Goal: Information Seeking & Learning: Learn about a topic

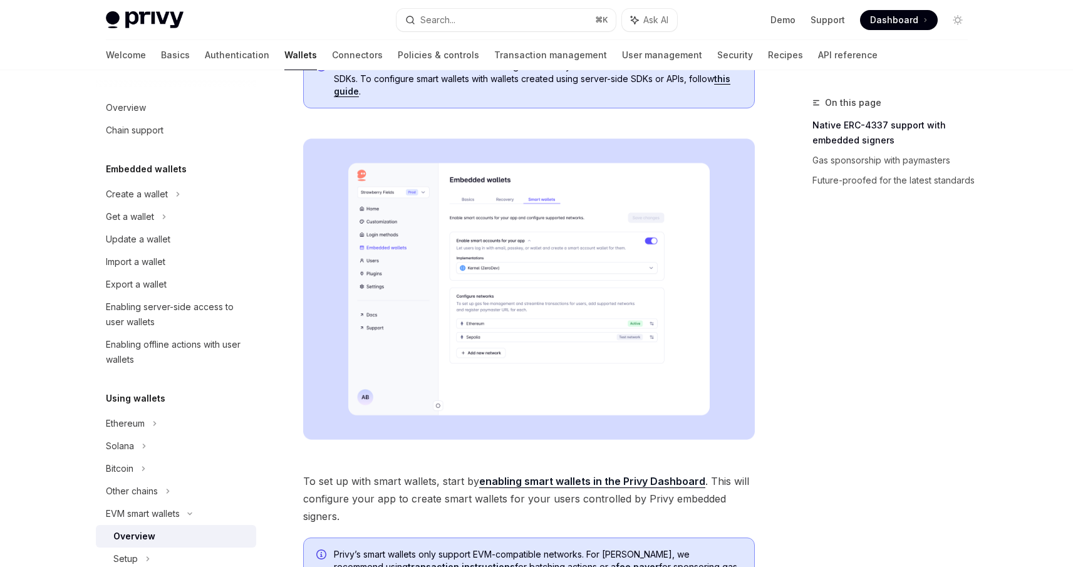
scroll to position [438, 0]
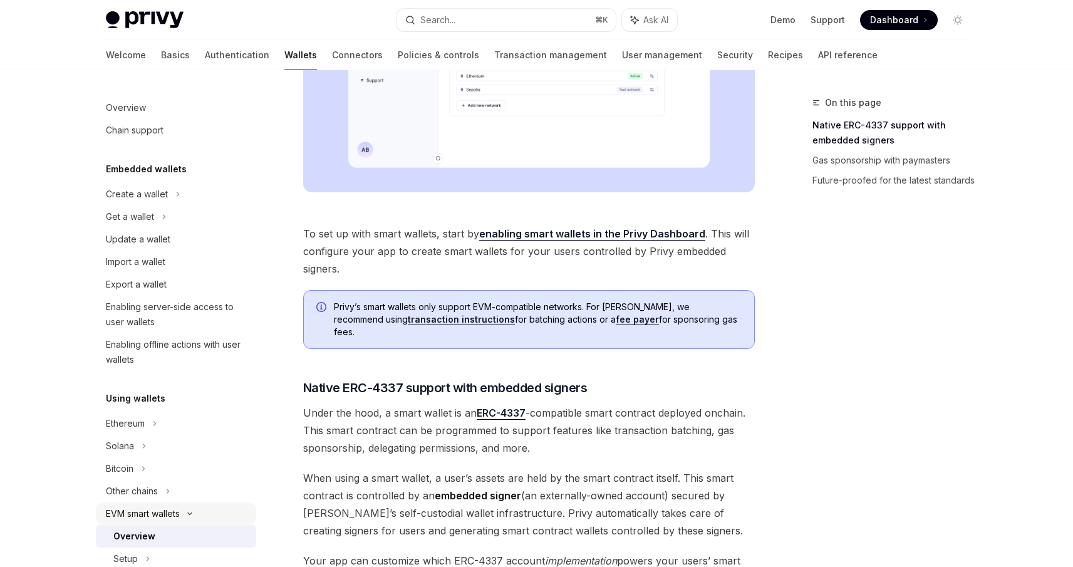
click at [194, 515] on icon at bounding box center [189, 513] width 15 height 5
click at [190, 513] on icon at bounding box center [189, 514] width 2 height 4
click at [193, 511] on icon at bounding box center [189, 513] width 15 height 5
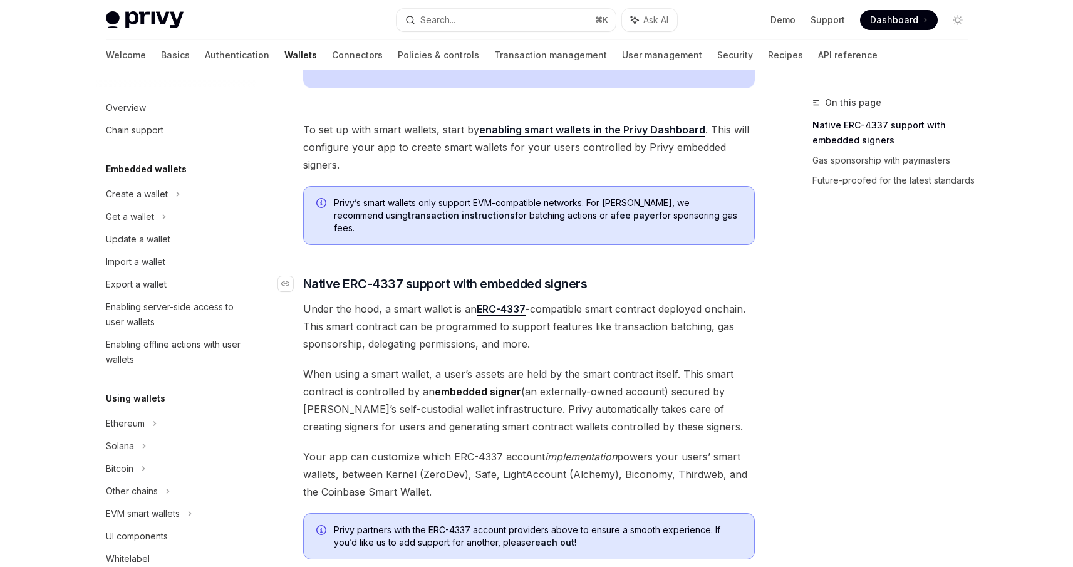
drag, startPoint x: 442, startPoint y: 480, endPoint x: 304, endPoint y: 275, distance: 247.2
click at [304, 275] on div "Privy makes it easy to create smart wallets for your users. Smart wallets are p…" at bounding box center [529, 212] width 452 height 1194
click at [294, 275] on link "​" at bounding box center [290, 284] width 25 height 18
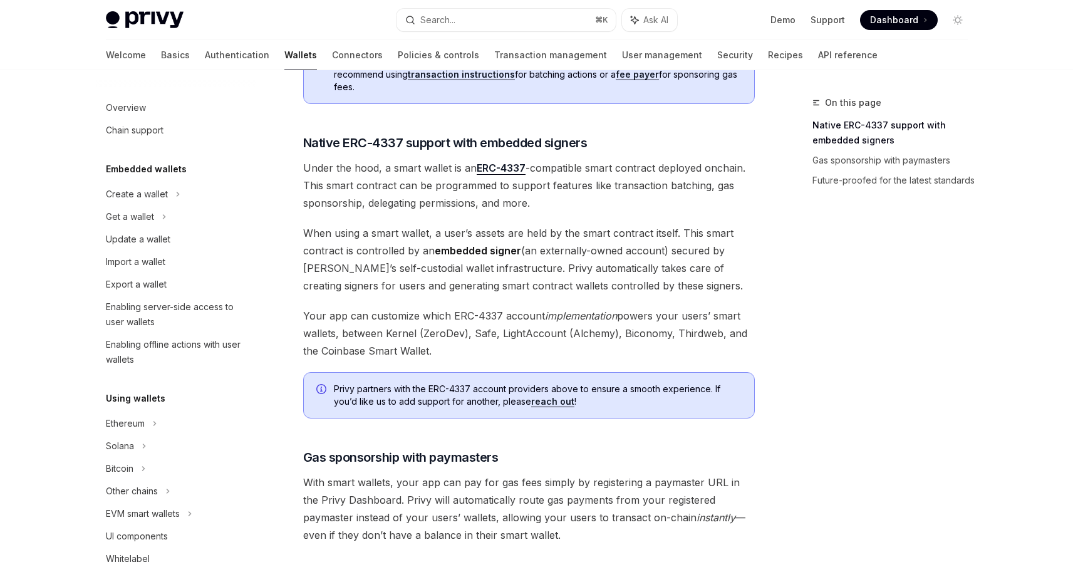
scroll to position [710, 0]
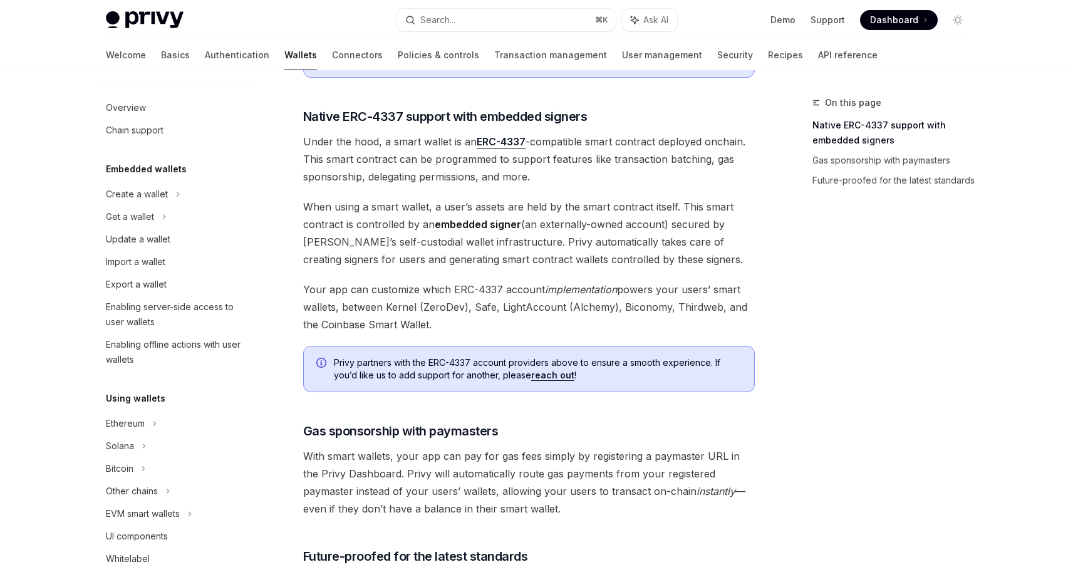
click at [434, 306] on span "Your app can customize which ERC-4337 account implementation powers your users’…" at bounding box center [529, 307] width 452 height 53
click at [438, 317] on span "Your app can customize which ERC-4337 account implementation powers your users’…" at bounding box center [529, 307] width 452 height 53
drag, startPoint x: 449, startPoint y: 316, endPoint x: 305, endPoint y: 98, distance: 260.7
click at [305, 98] on div "Privy makes it easy to create smart wallets for your users. Smart wallets are p…" at bounding box center [529, 45] width 452 height 1194
click at [452, 314] on span "Your app can customize which ERC-4337 account implementation powers your users’…" at bounding box center [529, 307] width 452 height 53
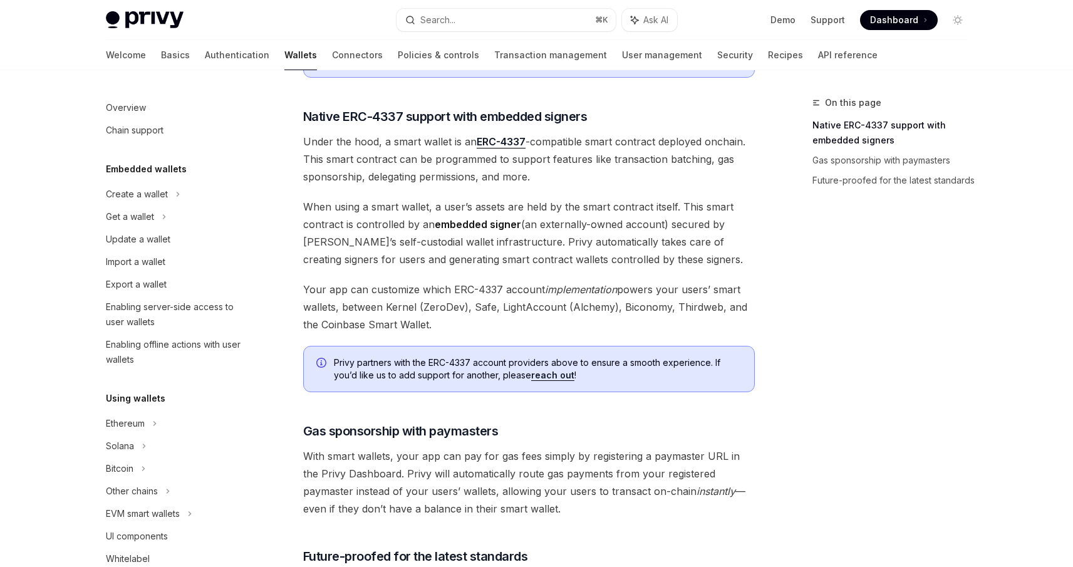
click at [409, 312] on span "Your app can customize which ERC-4337 account implementation powers your users’…" at bounding box center [529, 307] width 452 height 53
drag, startPoint x: 409, startPoint y: 312, endPoint x: 321, endPoint y: 311, distance: 88.3
click at [321, 311] on span "Your app can customize which ERC-4337 account implementation powers your users’…" at bounding box center [529, 307] width 452 height 53
click at [330, 311] on span "Your app can customize which ERC-4337 account implementation powers your users’…" at bounding box center [529, 307] width 452 height 53
drag, startPoint x: 330, startPoint y: 311, endPoint x: 403, endPoint y: 311, distance: 73.3
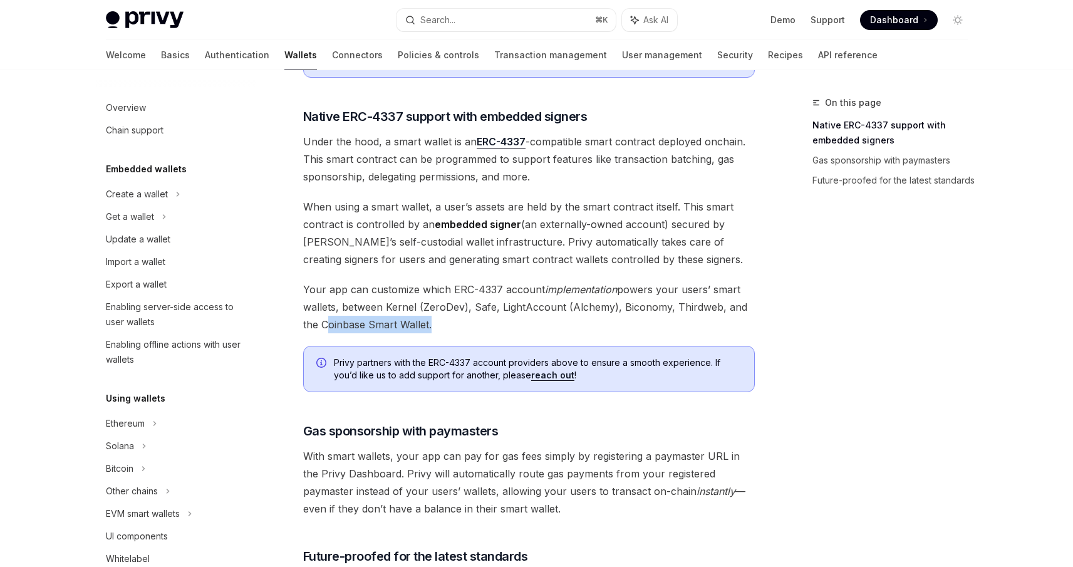
click at [403, 311] on span "Your app can customize which ERC-4337 account implementation powers your users’…" at bounding box center [529, 307] width 452 height 53
click at [408, 311] on span "Your app can customize which ERC-4337 account implementation powers your users’…" at bounding box center [529, 307] width 452 height 53
drag, startPoint x: 408, startPoint y: 311, endPoint x: 350, endPoint y: 311, distance: 58.2
click at [350, 311] on span "Your app can customize which ERC-4337 account implementation powers your users’…" at bounding box center [529, 307] width 452 height 53
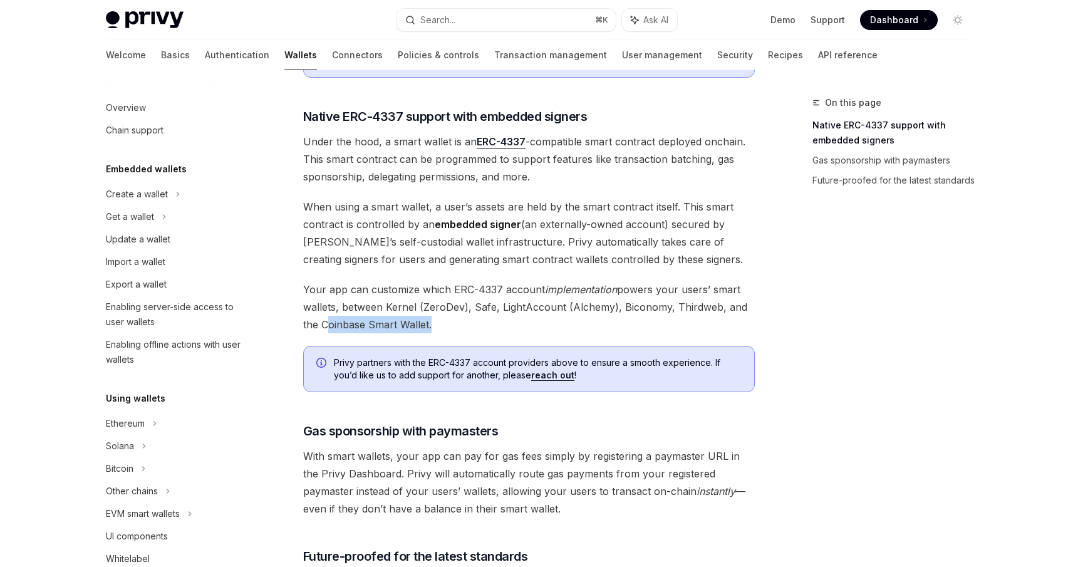
click at [350, 311] on span "Your app can customize which ERC-4337 account implementation powers your users’…" at bounding box center [529, 307] width 452 height 53
click at [343, 311] on span "Your app can customize which ERC-4337 account implementation powers your users’…" at bounding box center [529, 307] width 452 height 53
drag, startPoint x: 343, startPoint y: 311, endPoint x: 408, endPoint y: 311, distance: 65.1
click at [407, 311] on span "Your app can customize which ERC-4337 account implementation powers your users’…" at bounding box center [529, 307] width 452 height 53
click at [429, 315] on span "Your app can customize which ERC-4337 account implementation powers your users’…" at bounding box center [529, 307] width 452 height 53
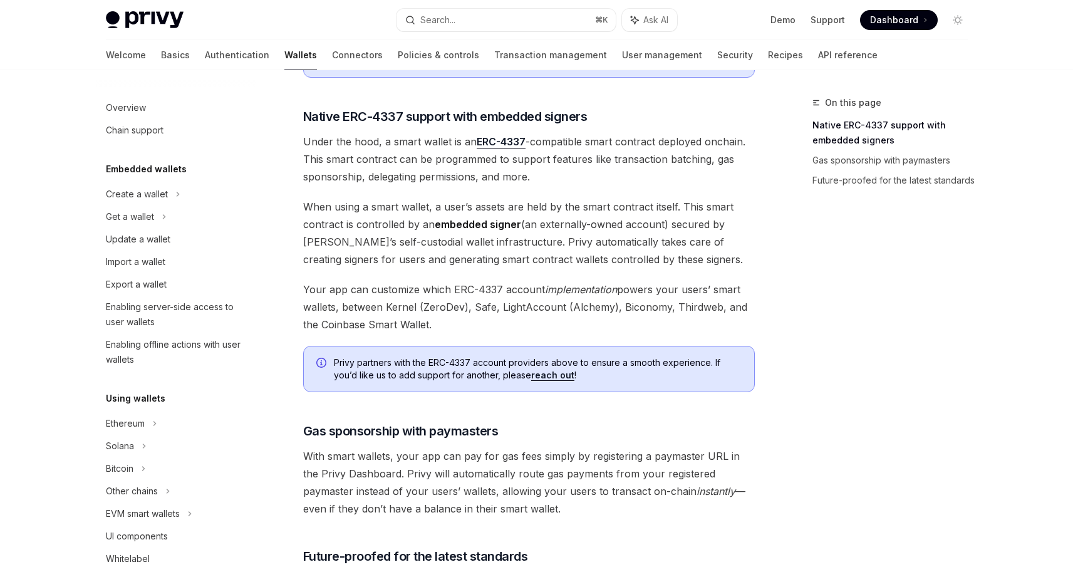
click at [420, 314] on span "Your app can customize which ERC-4337 account implementation powers your users’…" at bounding box center [529, 307] width 452 height 53
drag, startPoint x: 420, startPoint y: 314, endPoint x: 361, endPoint y: 316, distance: 58.9
click at [361, 316] on span "Your app can customize which ERC-4337 account implementation powers your users’…" at bounding box center [529, 307] width 452 height 53
click at [329, 315] on span "Your app can customize which ERC-4337 account implementation powers your users’…" at bounding box center [529, 307] width 452 height 53
drag, startPoint x: 329, startPoint y: 315, endPoint x: 409, endPoint y: 309, distance: 79.8
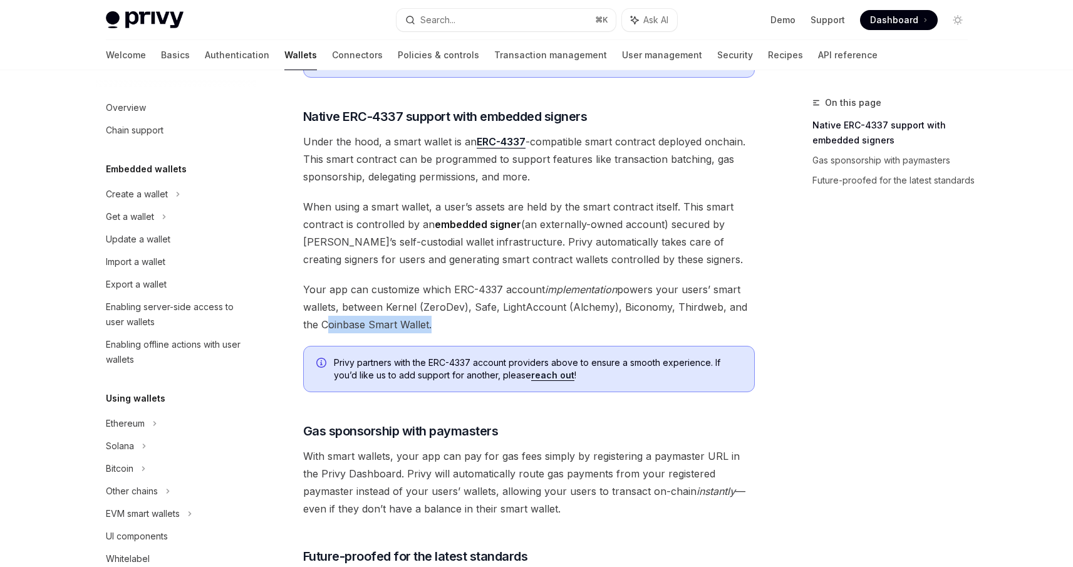
click at [409, 309] on span "Your app can customize which ERC-4337 account implementation powers your users’…" at bounding box center [529, 307] width 452 height 53
click at [415, 311] on span "Your app can customize which ERC-4337 account implementation powers your users’…" at bounding box center [529, 307] width 452 height 53
drag, startPoint x: 415, startPoint y: 311, endPoint x: 356, endPoint y: 316, distance: 59.8
click at [358, 317] on span "Your app can customize which ERC-4337 account implementation powers your users’…" at bounding box center [529, 307] width 452 height 53
click at [353, 312] on span "Your app can customize which ERC-4337 account implementation powers your users’…" at bounding box center [529, 307] width 452 height 53
